Goal: Check status: Check status

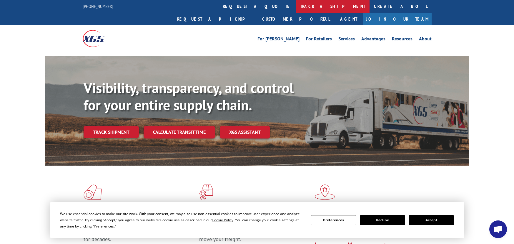
click at [296, 5] on link "track a shipment" at bounding box center [333, 6] width 74 height 13
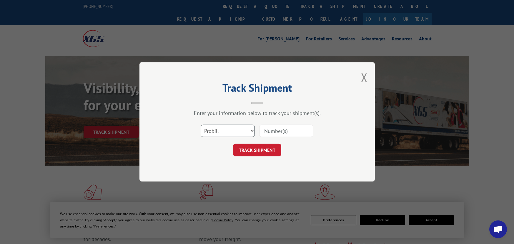
click at [238, 134] on select "Select category... Probill BOL PO" at bounding box center [228, 131] width 54 height 12
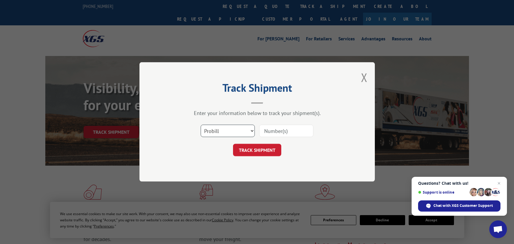
click at [201, 125] on select "Select category... Probill BOL PO" at bounding box center [228, 131] width 54 height 12
click at [273, 131] on input at bounding box center [286, 131] width 54 height 12
type input "35669706-1"
click button "TRACK SHIPMENT" at bounding box center [257, 150] width 48 height 12
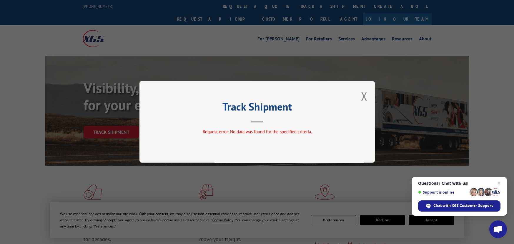
click at [358, 98] on div "Track Shipment Request error: No data was found for the specified criteria." at bounding box center [256, 121] width 235 height 81
click at [366, 99] on button "Close modal" at bounding box center [364, 96] width 6 height 16
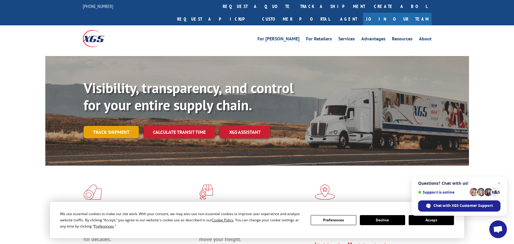
click at [109, 126] on link "Track shipment" at bounding box center [111, 132] width 55 height 12
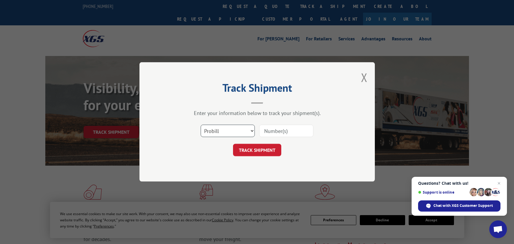
click at [230, 133] on select "Select category... Probill BOL PO" at bounding box center [228, 131] width 54 height 12
select select "po"
click at [201, 125] on select "Select category... Probill BOL PO" at bounding box center [228, 131] width 54 height 12
click at [279, 135] on input at bounding box center [286, 131] width 54 height 12
type input "7714323"
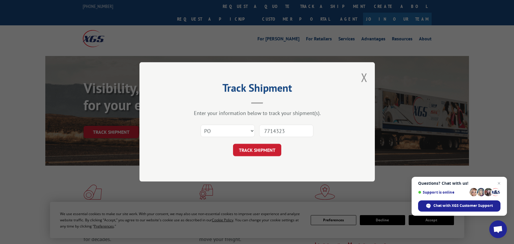
click button "TRACK SHIPMENT" at bounding box center [257, 150] width 48 height 12
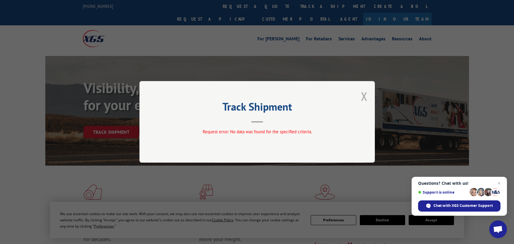
click at [365, 94] on button "Close modal" at bounding box center [364, 96] width 6 height 16
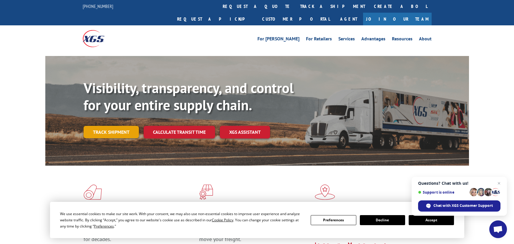
click at [99, 126] on link "Track shipment" at bounding box center [111, 132] width 55 height 12
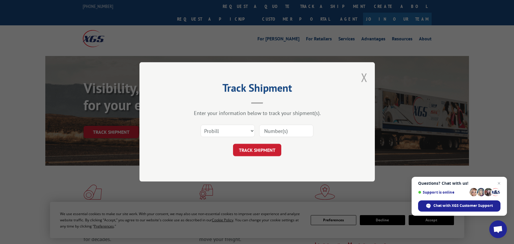
click at [363, 78] on button "Close modal" at bounding box center [364, 77] width 6 height 16
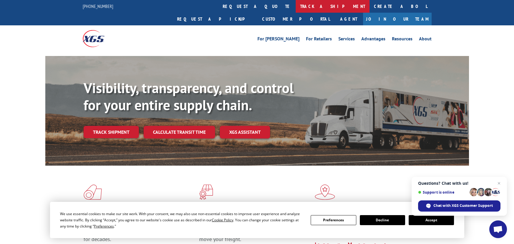
click at [296, 7] on link "track a shipment" at bounding box center [333, 6] width 74 height 13
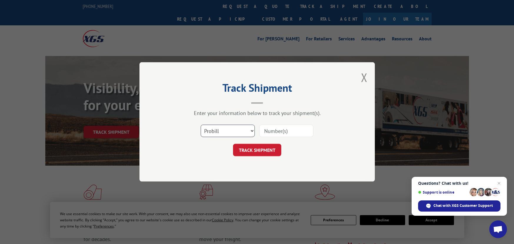
click at [247, 130] on select "Select category... Probill BOL PO" at bounding box center [228, 131] width 54 height 12
click at [201, 125] on select "Select category... Probill BOL PO" at bounding box center [228, 131] width 54 height 12
click at [269, 132] on input at bounding box center [286, 131] width 54 height 12
type input "35669706"
click button "TRACK SHIPMENT" at bounding box center [257, 150] width 48 height 12
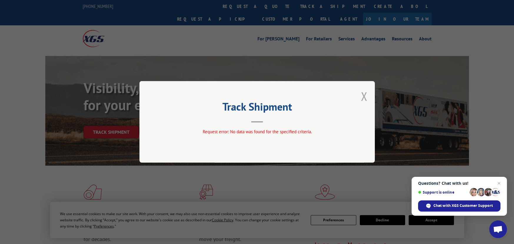
click at [366, 95] on button "Close modal" at bounding box center [364, 96] width 6 height 16
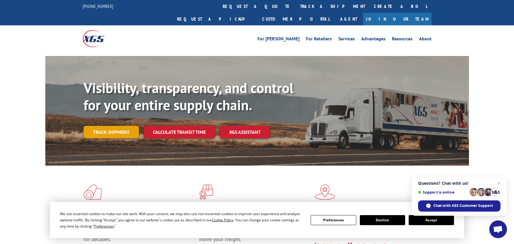
click at [125, 126] on link "Track shipment" at bounding box center [111, 132] width 55 height 12
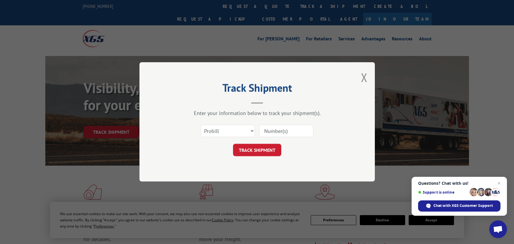
click at [305, 133] on input at bounding box center [286, 131] width 54 height 12
type input "35669706-1"
click button "TRACK SHIPMENT" at bounding box center [257, 150] width 48 height 12
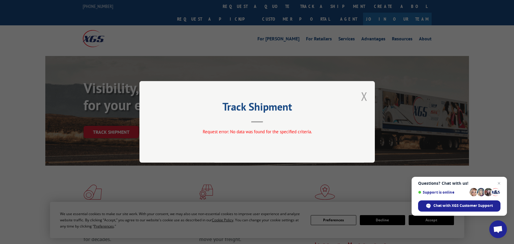
click at [361, 94] on button "Close modal" at bounding box center [364, 96] width 6 height 16
